Goal: Obtain resource: Download file/media

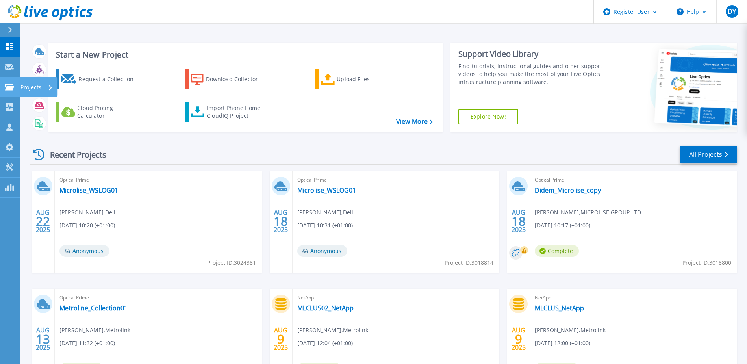
click at [33, 85] on p "Projects" at bounding box center [30, 87] width 21 height 20
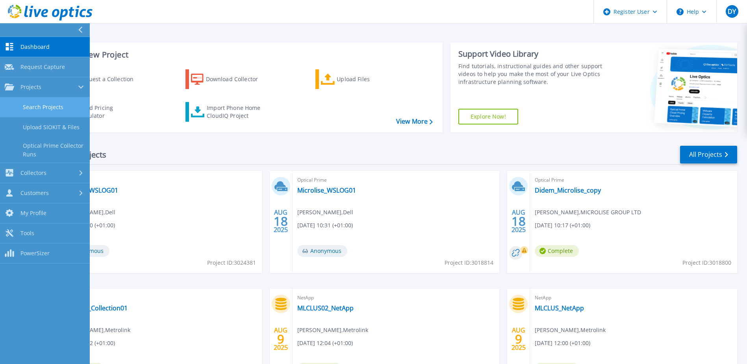
click at [35, 102] on link "Search Projects" at bounding box center [45, 107] width 90 height 20
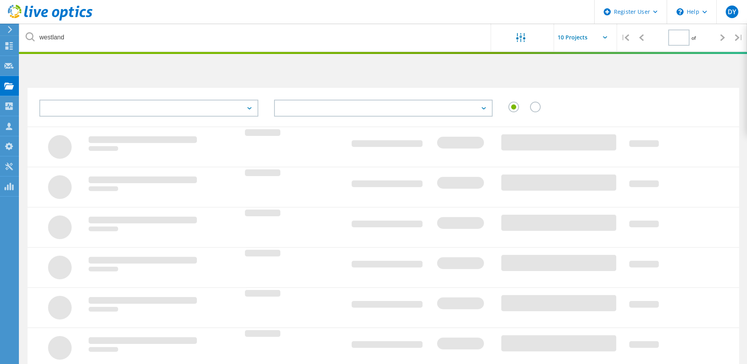
type input "1"
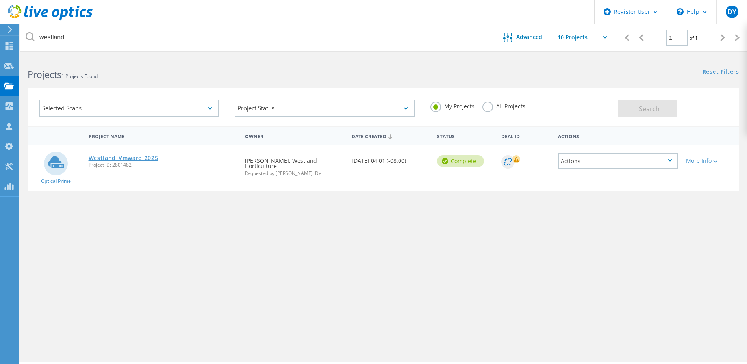
click at [126, 155] on link "Westland_Vmware_2025" at bounding box center [124, 158] width 70 height 6
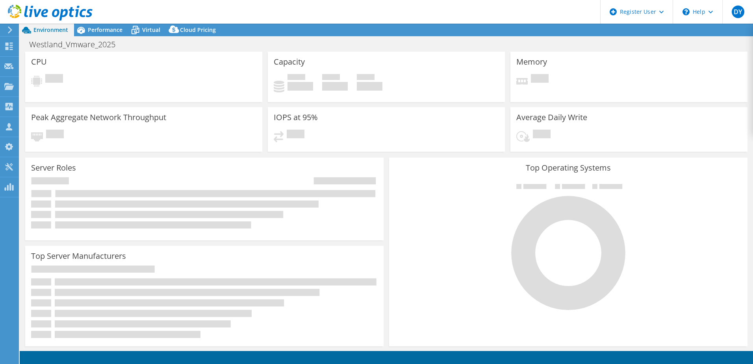
select select "EULondon"
select select "USD"
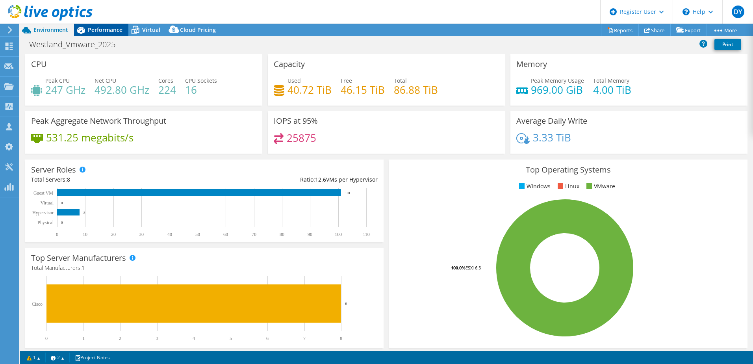
click at [101, 32] on span "Performance" at bounding box center [105, 29] width 35 height 7
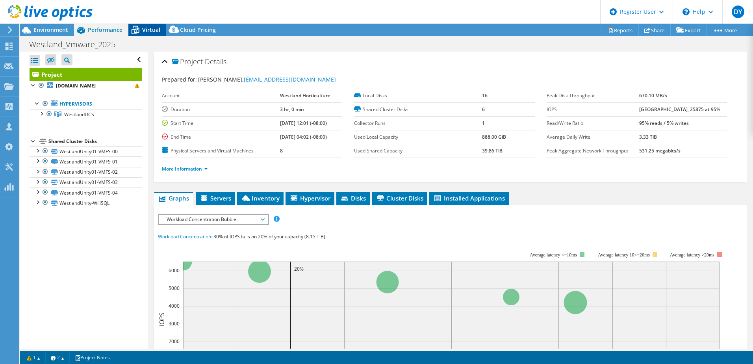
click at [148, 28] on span "Virtual" at bounding box center [151, 29] width 18 height 7
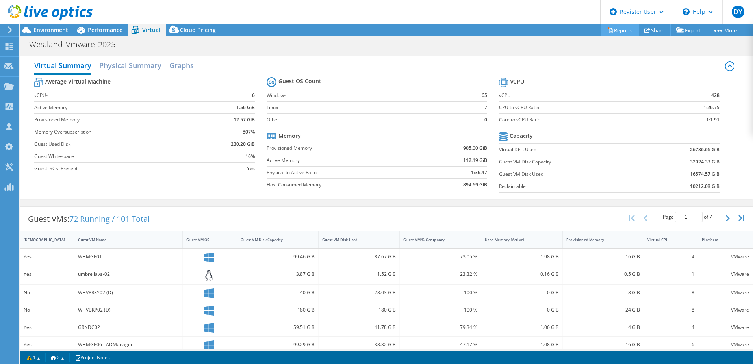
click at [617, 32] on link "Reports" at bounding box center [620, 30] width 38 height 12
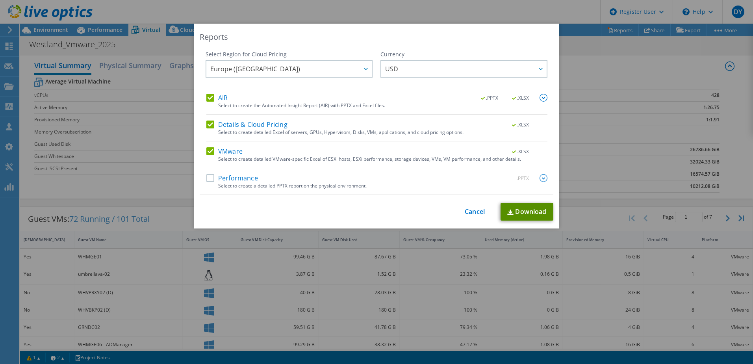
click at [519, 212] on link "Download" at bounding box center [527, 212] width 53 height 18
click at [287, 15] on div "Reports Select Region for Cloud Pricing Asia Pacific (Hong Kong) Asia Pacific (…" at bounding box center [376, 182] width 753 height 364
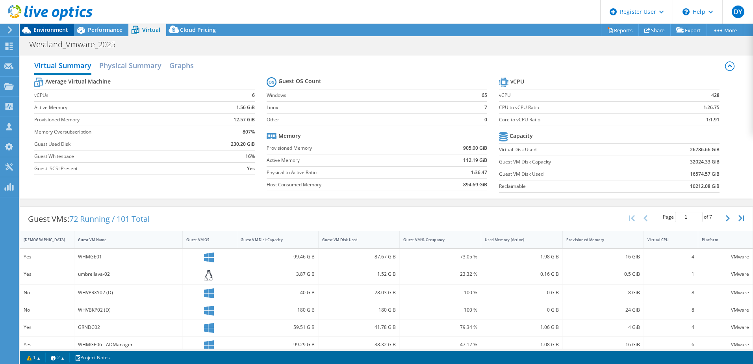
click at [50, 33] on span "Environment" at bounding box center [50, 29] width 35 height 7
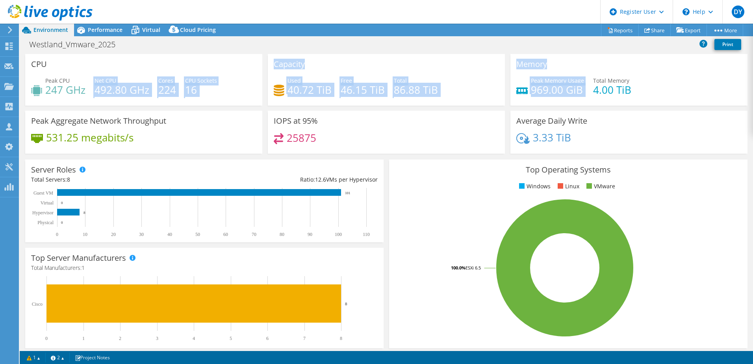
drag, startPoint x: 94, startPoint y: 91, endPoint x: 581, endPoint y: 91, distance: 487.3
click at [581, 91] on div "CPU Peak CPU 247 GHz Net CPU 492.80 GHz Cores 224 CPU Sockets 16 Capacity Used …" at bounding box center [386, 106] width 728 height 105
drag, startPoint x: 581, startPoint y: 91, endPoint x: 588, endPoint y: 108, distance: 17.5
click at [588, 108] on div "Memory Peak Memory Usage 969.00 GiB Total Memory 4.00 TiB" at bounding box center [629, 82] width 243 height 57
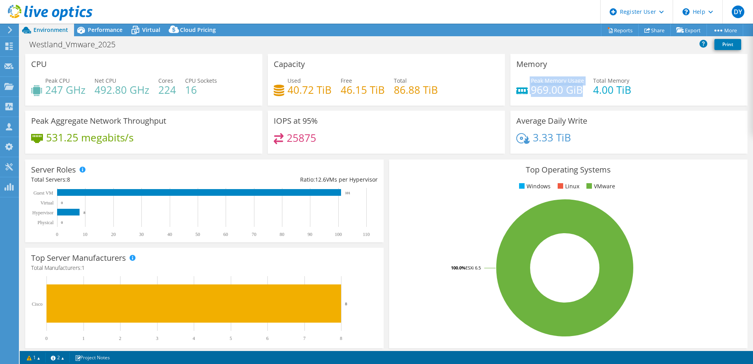
drag, startPoint x: 577, startPoint y: 91, endPoint x: 526, endPoint y: 88, distance: 50.9
click at [526, 88] on div "Peak Memory Usage 969.00 GiB" at bounding box center [550, 85] width 68 height 18
click at [414, 131] on div "IOPS at 95% 25875" at bounding box center [386, 132] width 237 height 43
